Goal: Find specific page/section: Find specific page/section

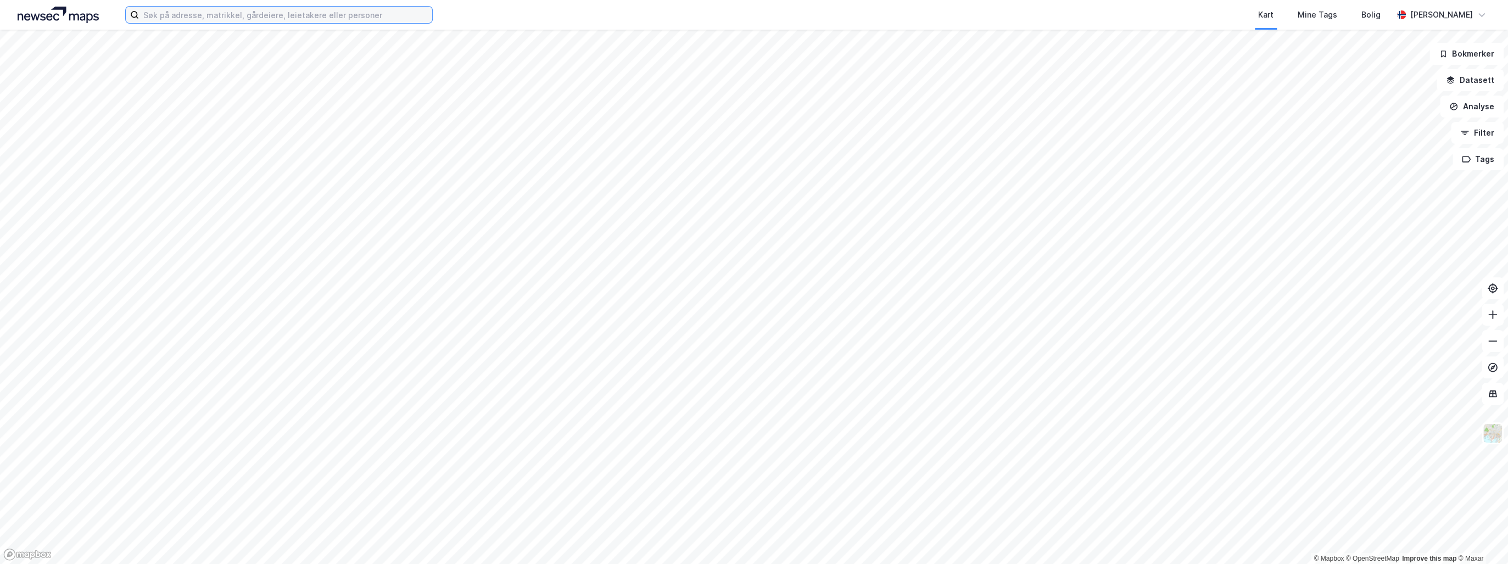
click at [211, 15] on input at bounding box center [285, 15] width 293 height 16
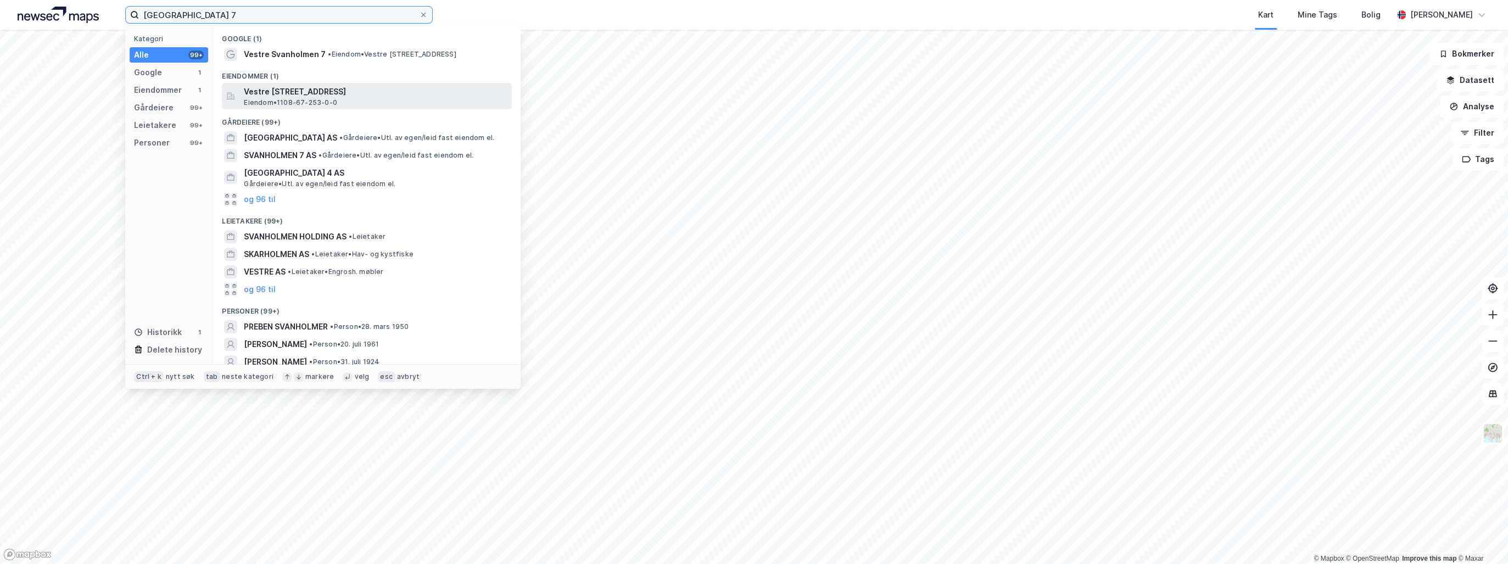
type input "[GEOGRAPHIC_DATA] 7"
click at [291, 92] on span "Vestre [STREET_ADDRESS]" at bounding box center [376, 91] width 264 height 13
